Goal: Entertainment & Leisure: Consume media (video, audio)

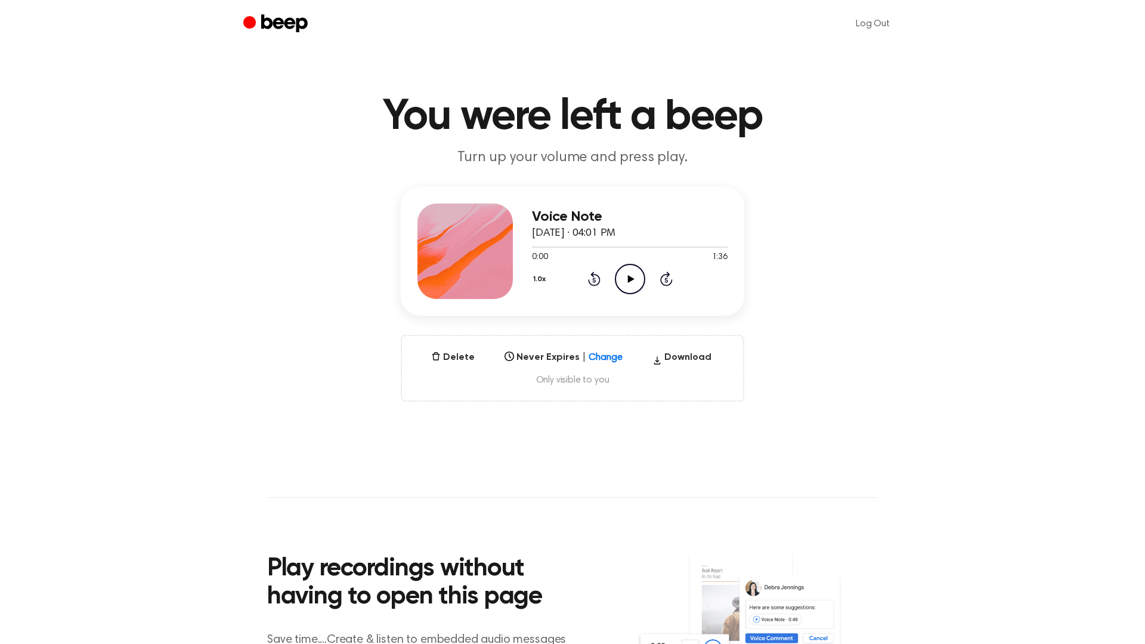
click at [633, 274] on icon "Play Audio" at bounding box center [630, 279] width 30 height 30
drag, startPoint x: 723, startPoint y: 246, endPoint x: 543, endPoint y: 250, distance: 180.8
click at [543, 249] on div at bounding box center [630, 247] width 196 height 10
click at [552, 246] on div at bounding box center [630, 246] width 196 height 1
click at [629, 270] on icon "Play Audio" at bounding box center [630, 279] width 30 height 30
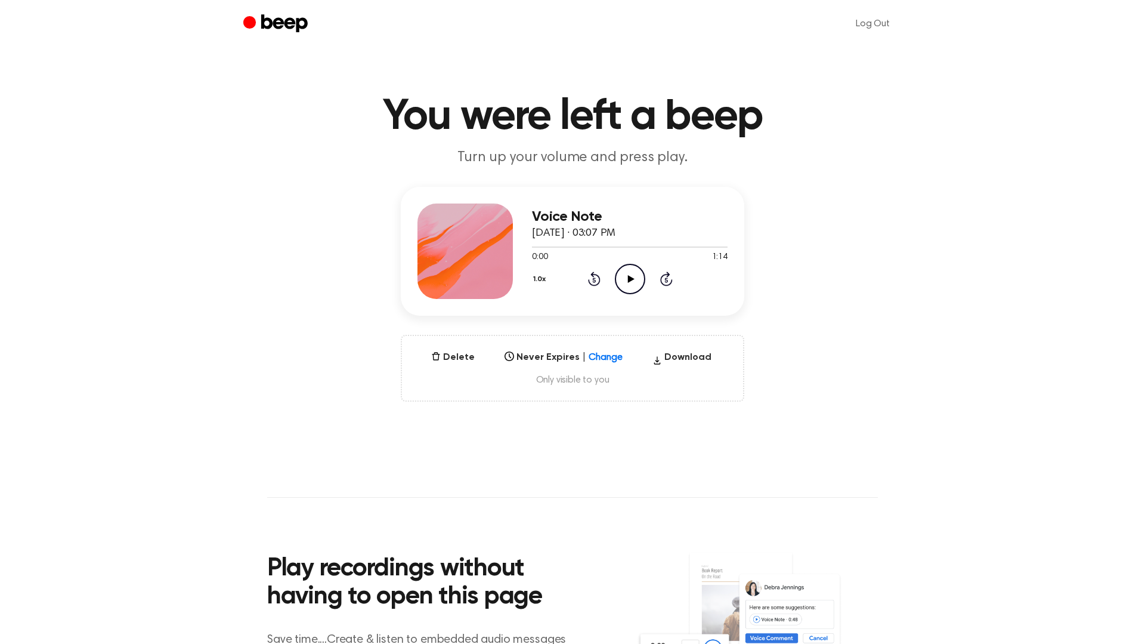
click at [636, 271] on icon "Play Audio" at bounding box center [630, 279] width 30 height 30
click at [596, 284] on icon at bounding box center [594, 278] width 13 height 14
click at [635, 280] on icon "Pause Audio" at bounding box center [630, 279] width 30 height 30
click at [592, 274] on icon at bounding box center [594, 278] width 13 height 14
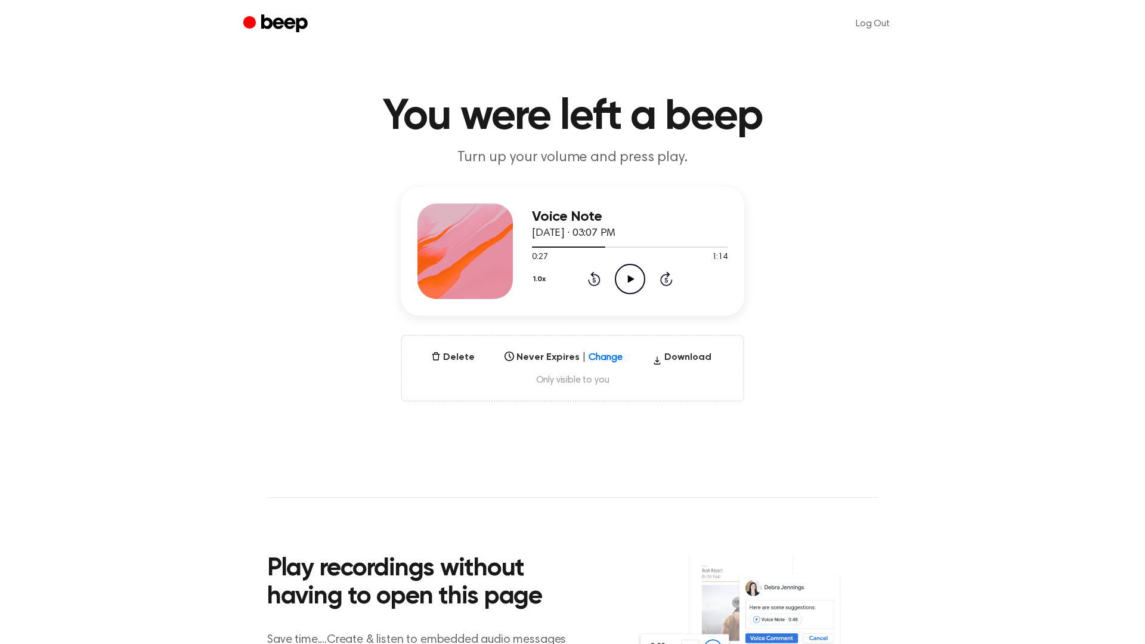
click at [643, 280] on icon "Play Audio" at bounding box center [630, 279] width 30 height 30
click at [631, 276] on icon at bounding box center [629, 279] width 5 height 8
click at [635, 274] on icon "Play Audio" at bounding box center [630, 279] width 30 height 30
click at [534, 282] on button "1.0x" at bounding box center [541, 279] width 18 height 20
click at [545, 327] on span "0.8x" at bounding box center [551, 329] width 15 height 13
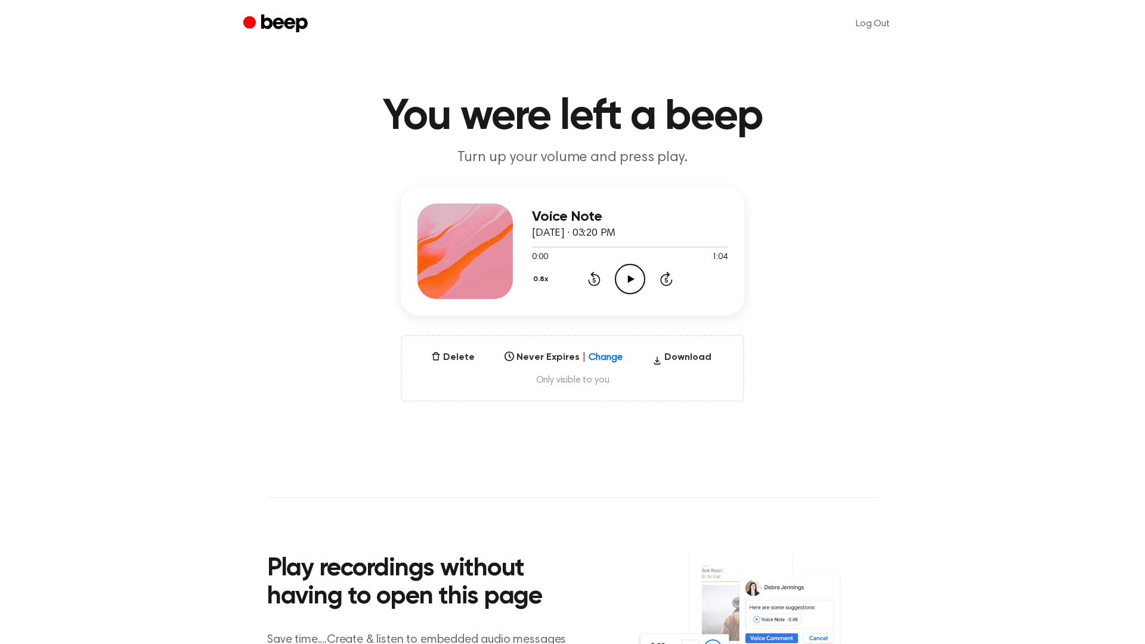
click at [633, 284] on icon "Play Audio" at bounding box center [630, 279] width 30 height 30
